Goal: Book appointment/travel/reservation

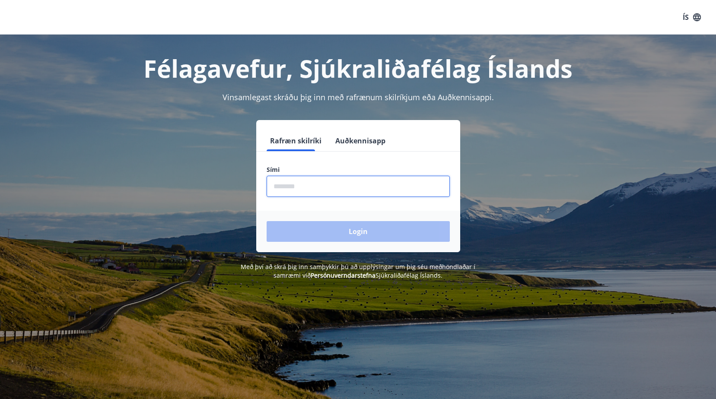
click at [292, 188] on input "phone" at bounding box center [357, 186] width 183 height 21
type input "********"
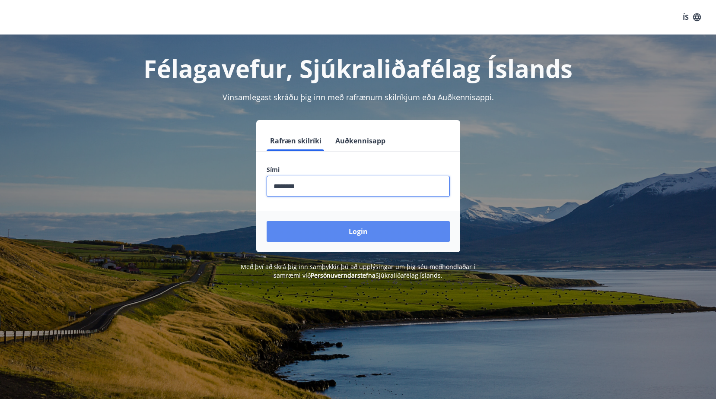
click at [357, 232] on button "Login" at bounding box center [357, 231] width 183 height 21
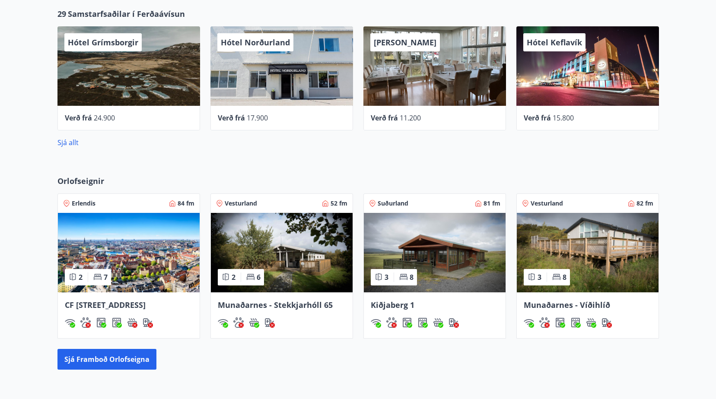
scroll to position [459, 0]
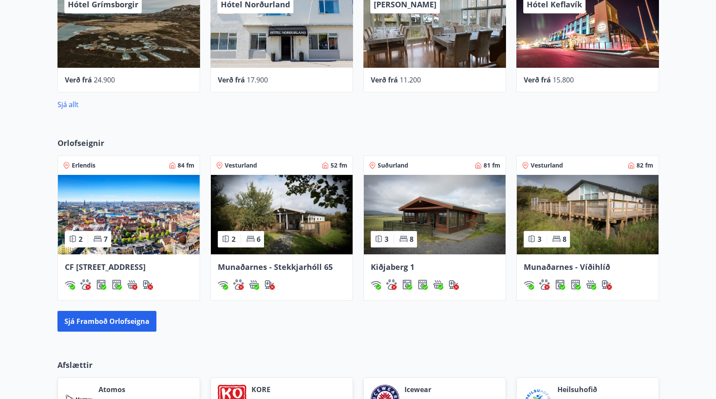
click at [681, 211] on div "Orlofseignir Erlendis 84 fm 2 7 [PERSON_NAME] Allé 34, [GEOGRAPHIC_DATA] Vestur…" at bounding box center [358, 235] width 716 height 222
click at [675, 215] on div "Orlofseignir Erlendis 84 fm 2 7 [PERSON_NAME] Allé 34, [GEOGRAPHIC_DATA] Vestur…" at bounding box center [358, 235] width 716 height 222
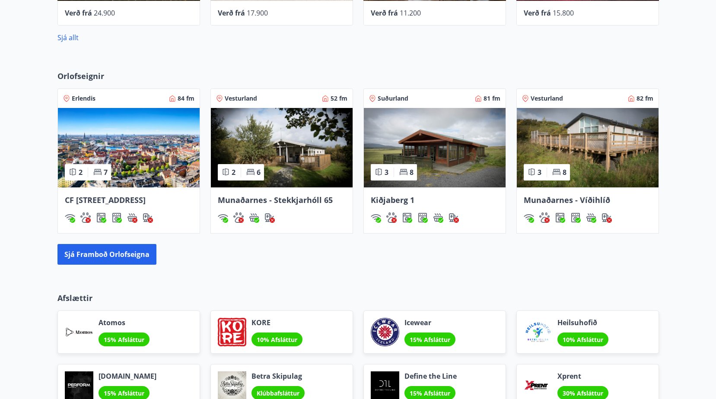
scroll to position [545, 0]
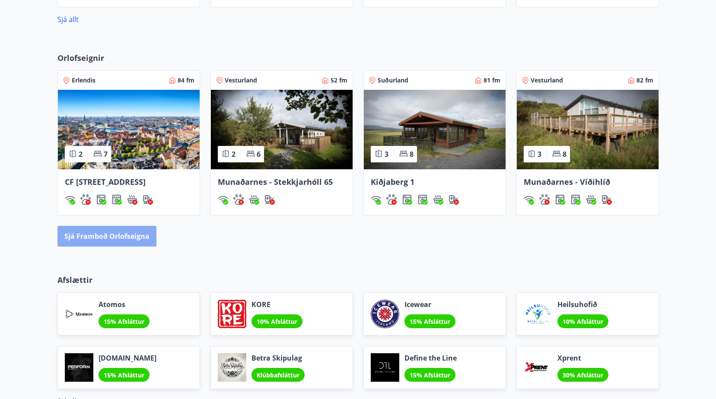
click at [90, 244] on button "Sjá framboð orlofseigna" at bounding box center [106, 236] width 99 height 21
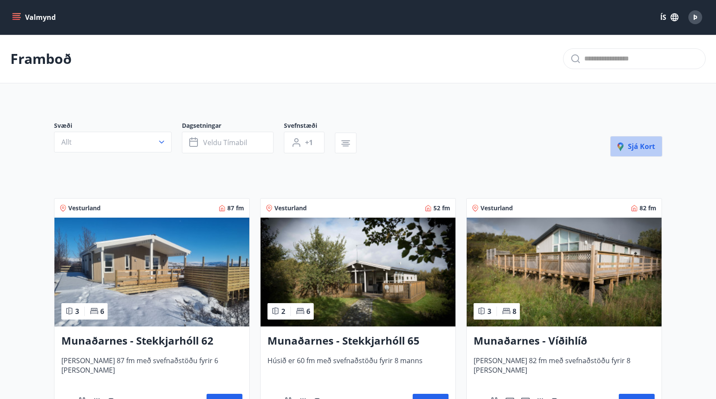
click at [636, 144] on span "Sjá kort" at bounding box center [636, 147] width 38 height 10
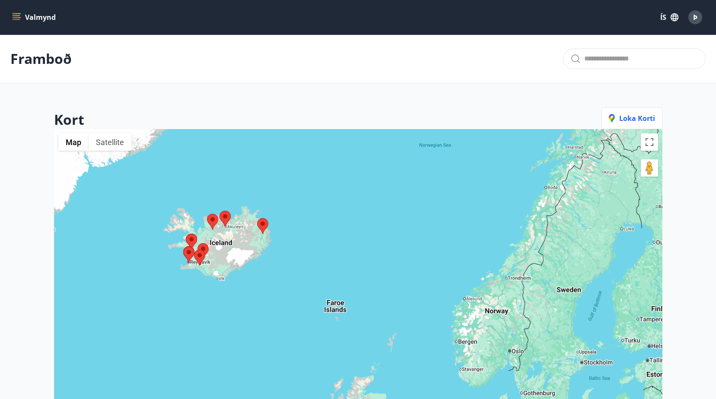
click at [226, 217] on img at bounding box center [224, 219] width 11 height 16
click at [225, 217] on img at bounding box center [224, 219] width 11 height 16
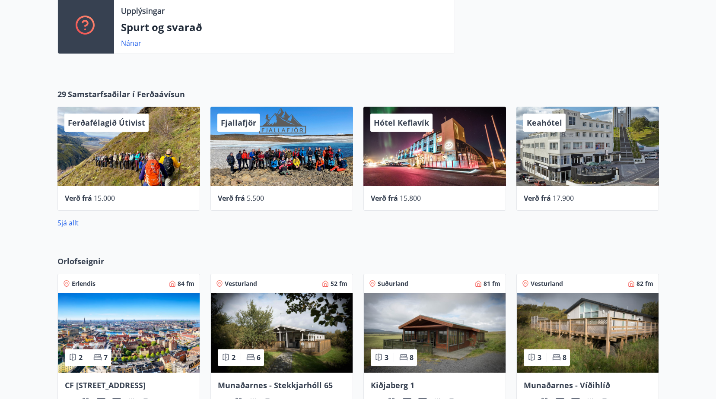
scroll to position [290, 0]
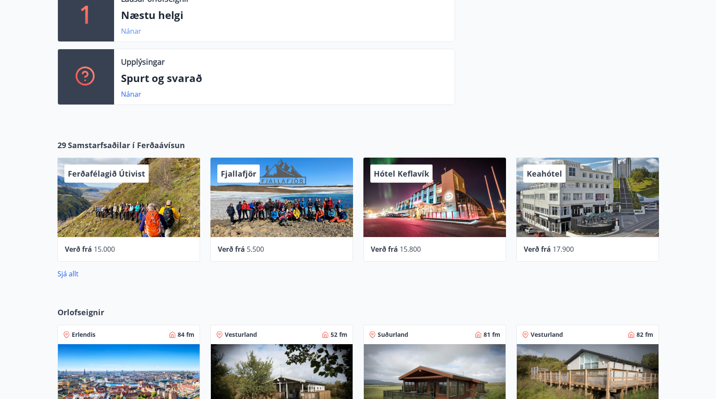
click at [127, 32] on link "Nánar" at bounding box center [131, 31] width 20 height 10
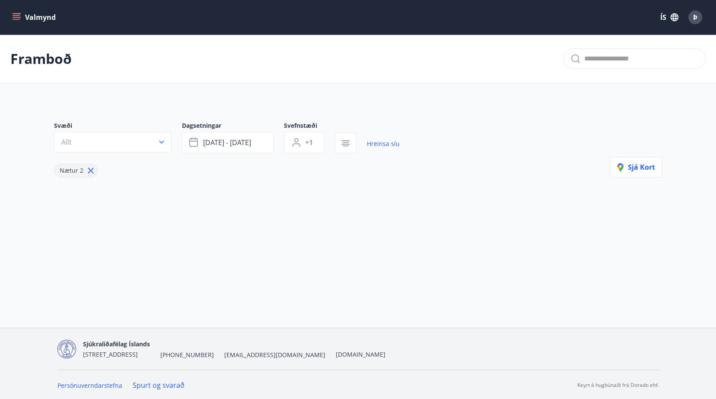
type input "*"
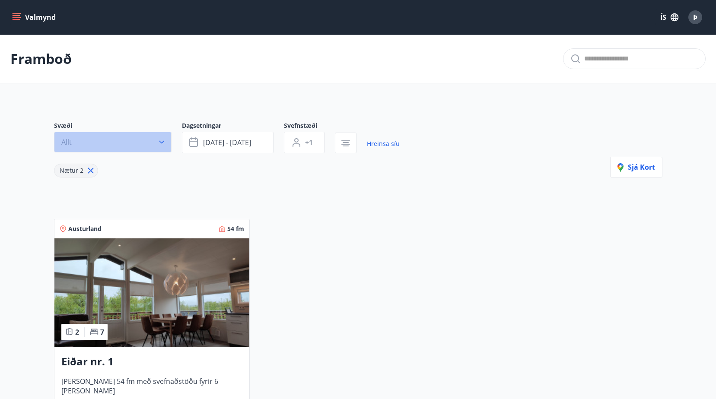
click at [162, 142] on icon "button" at bounding box center [161, 142] width 9 height 9
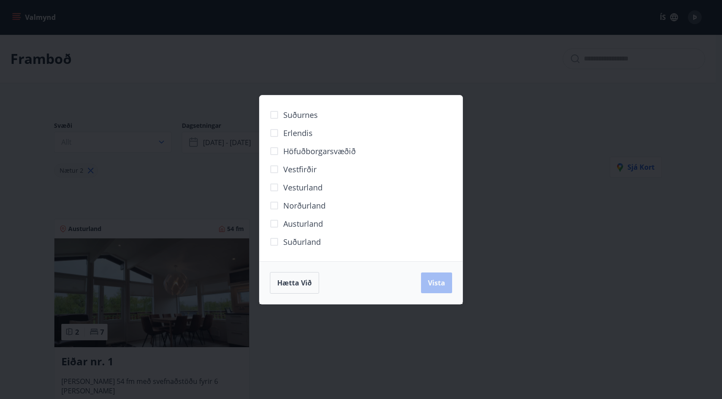
click at [319, 204] on span "Norðurland" at bounding box center [304, 205] width 42 height 11
click at [434, 279] on span "Vista" at bounding box center [436, 283] width 17 height 10
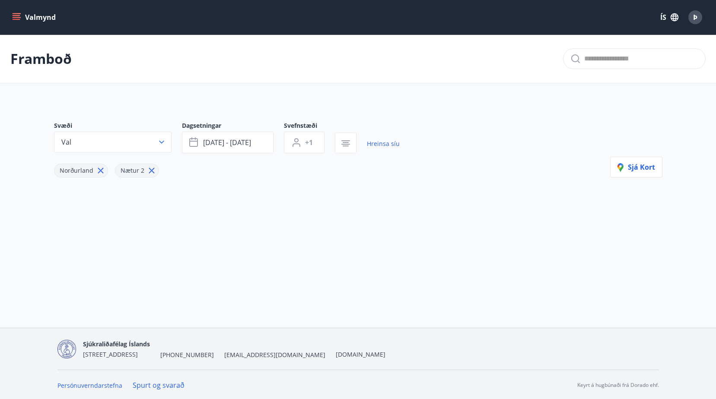
scroll to position [1, 0]
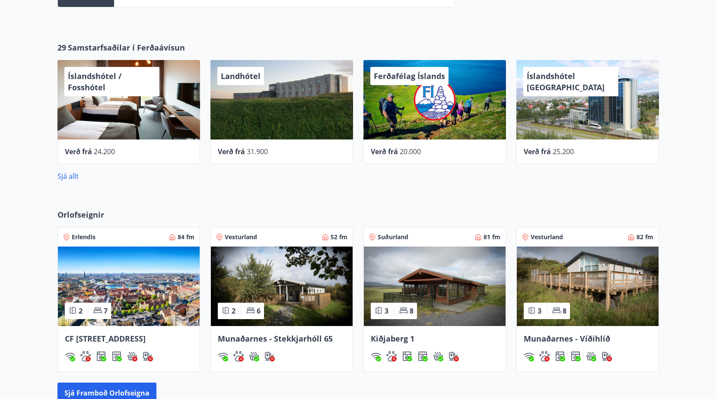
scroll to position [349, 0]
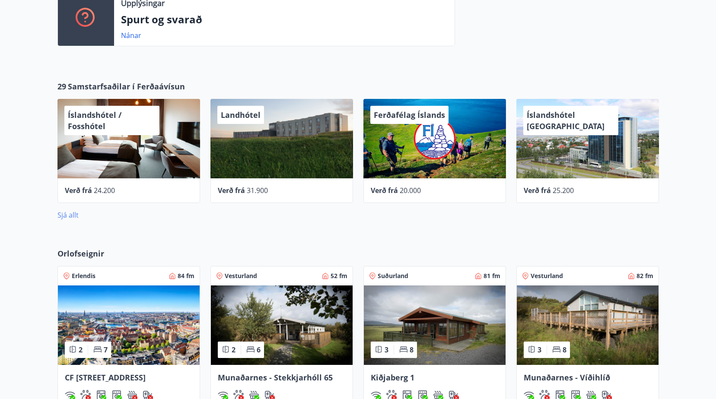
click at [70, 215] on link "Sjá allt" at bounding box center [67, 215] width 21 height 10
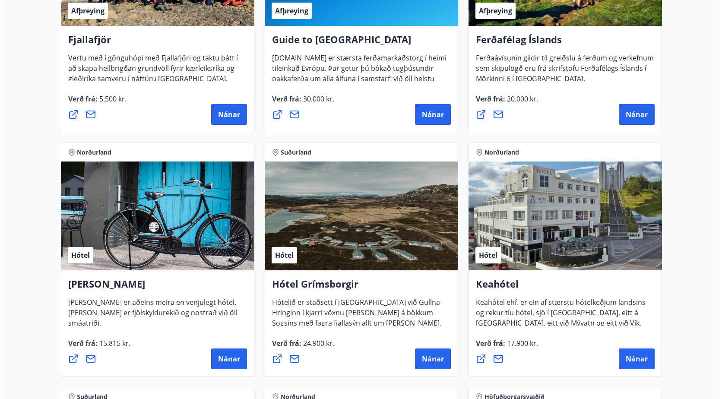
scroll to position [359, 0]
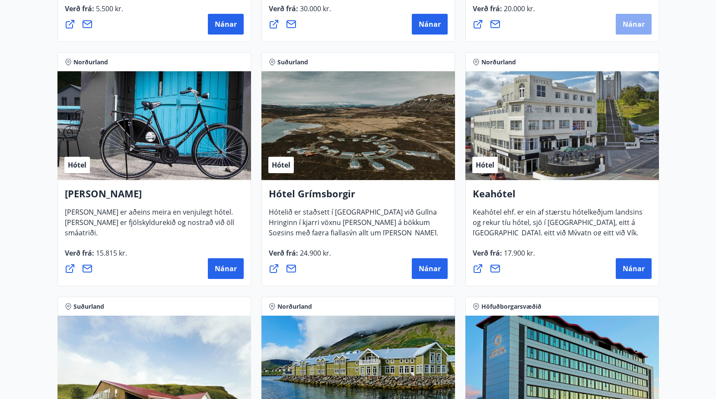
click at [635, 22] on span "Nánar" at bounding box center [633, 24] width 22 height 10
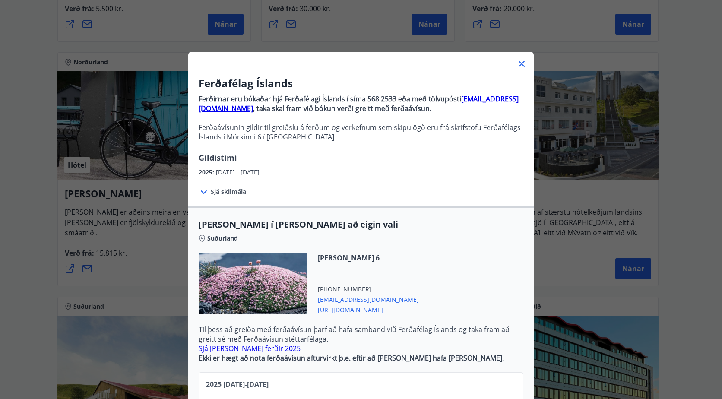
click at [519, 61] on icon at bounding box center [521, 64] width 10 height 10
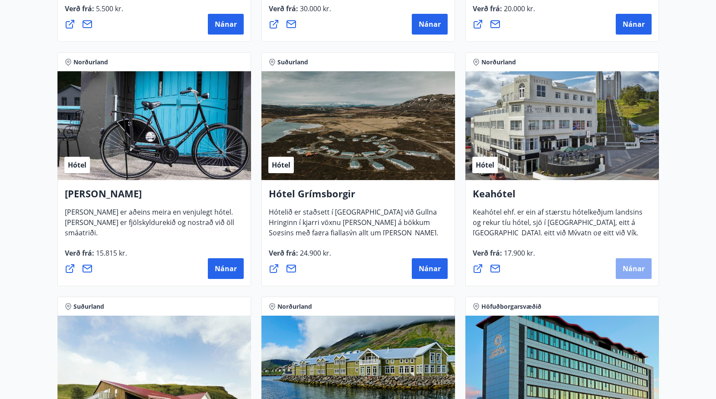
click at [641, 269] on span "Nánar" at bounding box center [633, 269] width 22 height 10
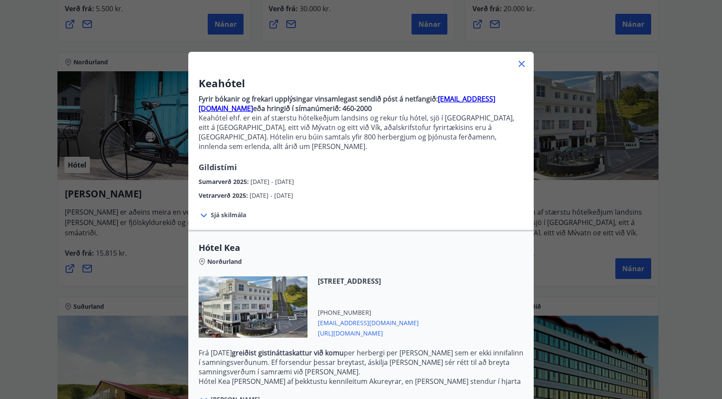
click at [232, 211] on span "Sjá skilmála" at bounding box center [228, 215] width 35 height 9
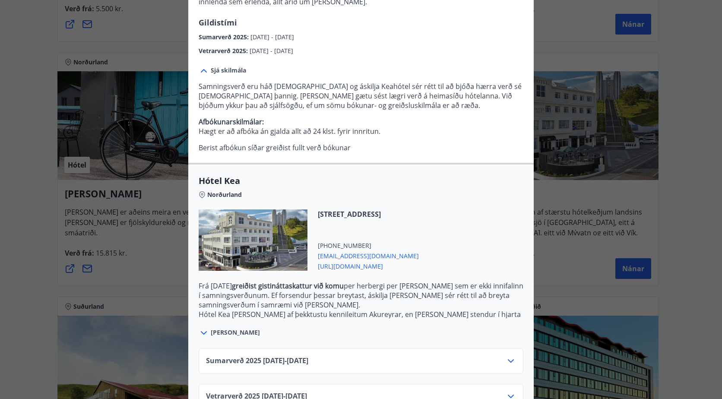
scroll to position [162, 0]
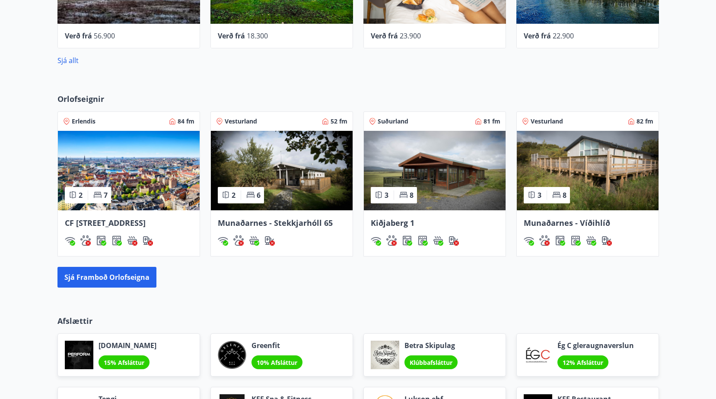
scroll to position [504, 0]
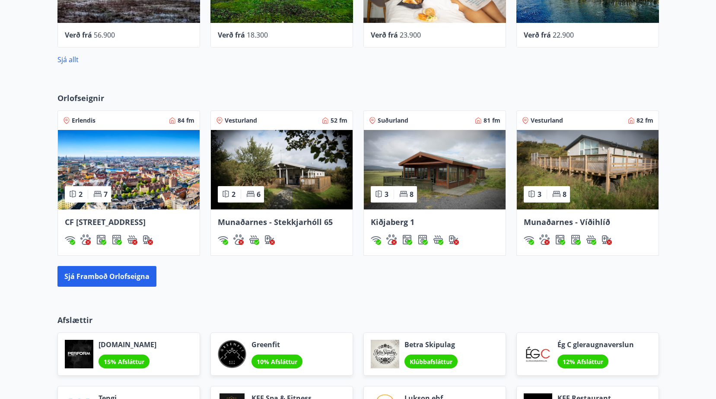
click at [122, 183] on img at bounding box center [129, 169] width 142 height 79
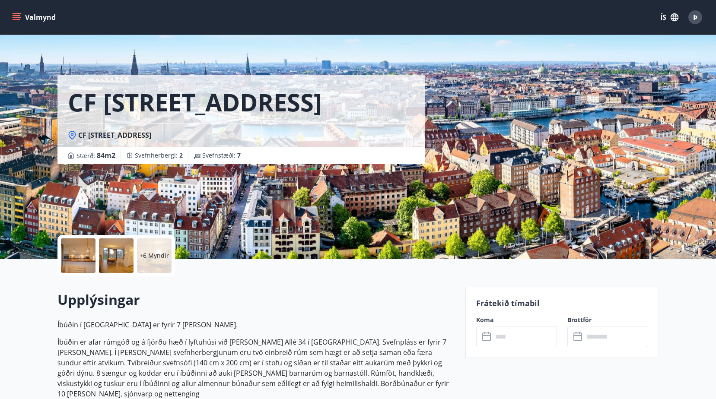
click at [322, 118] on h1 "CF Møllers Allé 34, Kaupmannahöfn" at bounding box center [195, 102] width 254 height 33
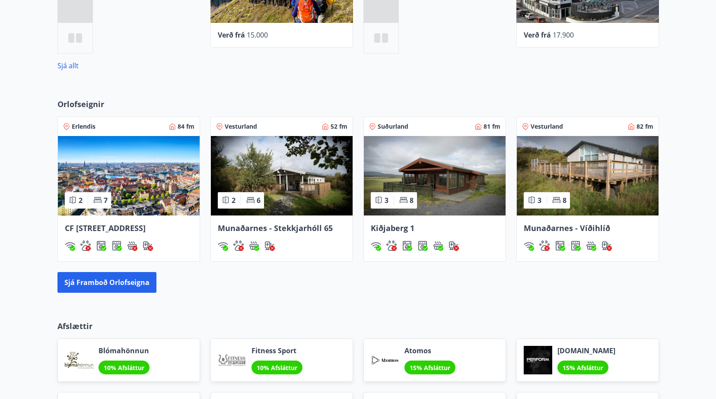
scroll to position [418, 0]
